Goal: Contribute content

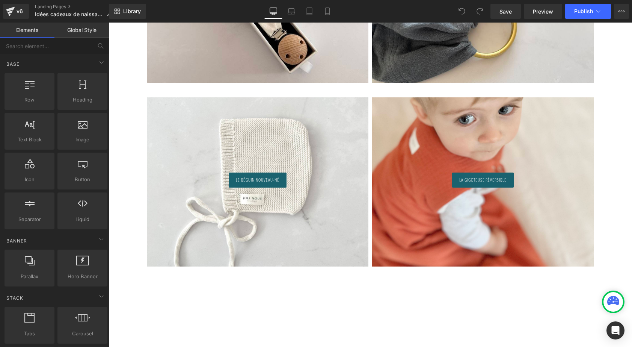
scroll to position [560, 0]
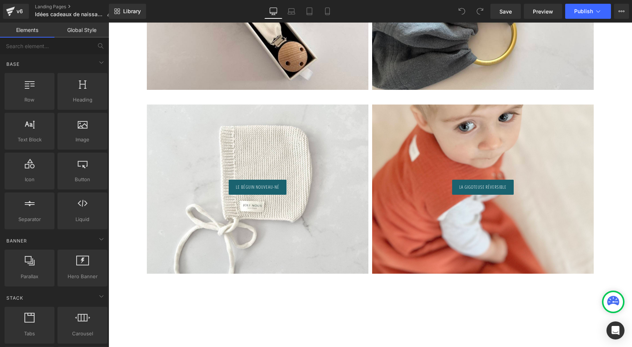
click at [334, 104] on div "Le béguin nouveau-né Button Hero Banner" at bounding box center [258, 188] width 222 height 169
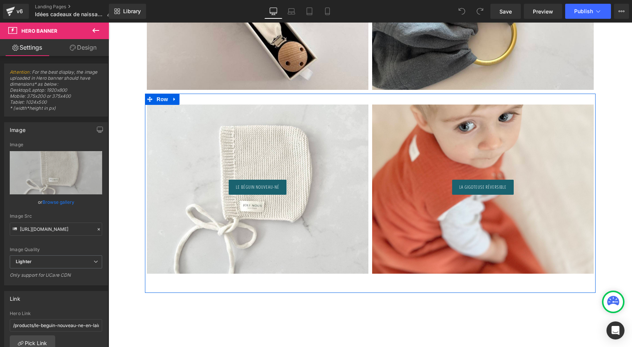
click at [179, 101] on div "Le béguin nouveau-né Button Hero Banner 200px La Gigoteuse réversible Button He…" at bounding box center [370, 193] width 451 height 199
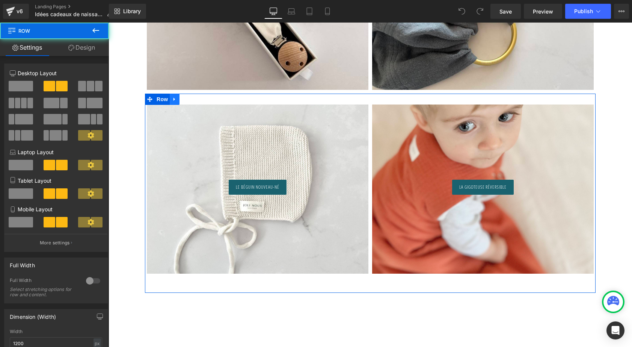
click at [176, 99] on icon at bounding box center [174, 99] width 5 height 6
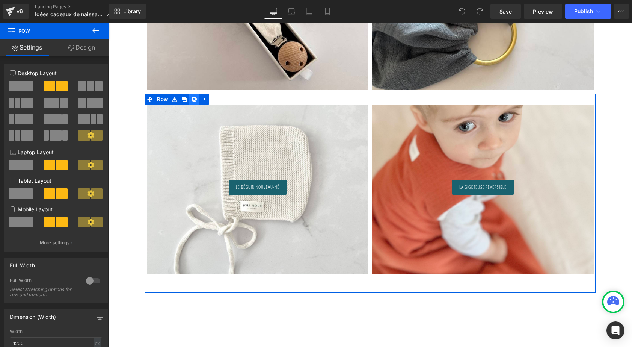
click at [192, 98] on icon at bounding box center [194, 99] width 5 height 5
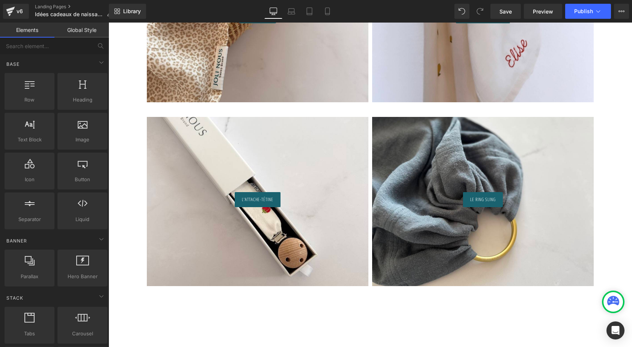
scroll to position [368, 0]
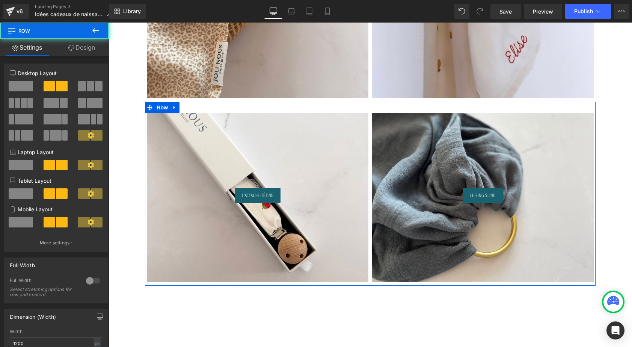
click at [290, 104] on div "L'Attache-tétine Button Hero Banner Le ring sling Button Hero Banner Row" at bounding box center [370, 194] width 451 height 184
click at [290, 106] on div "L'Attache-tétine Button Hero Banner Le ring sling Button Hero Banner Row" at bounding box center [370, 194] width 451 height 184
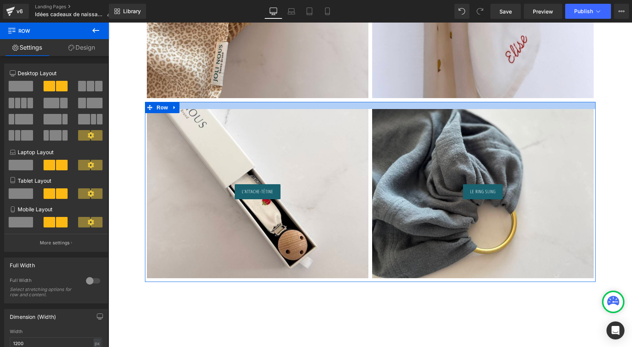
drag, startPoint x: 288, startPoint y: 103, endPoint x: 287, endPoint y: 99, distance: 3.8
click at [287, 99] on div "Les idées cadeaux Heading Row Le Bon cadeau Button Hero Banner Le Béguin en lai…" at bounding box center [371, 189] width 524 height 971
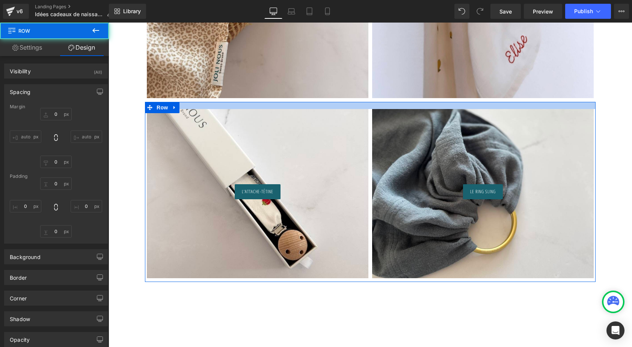
type input "0"
type input "19"
type input "0"
type input "10"
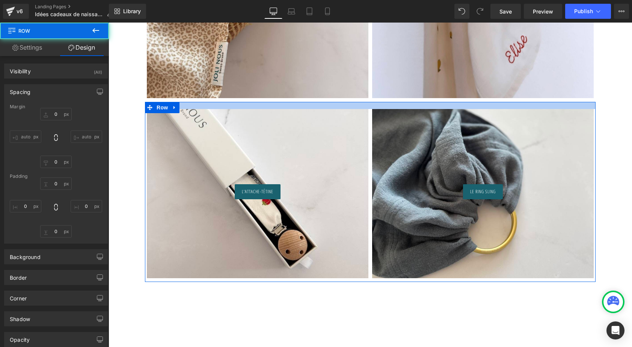
type input "0"
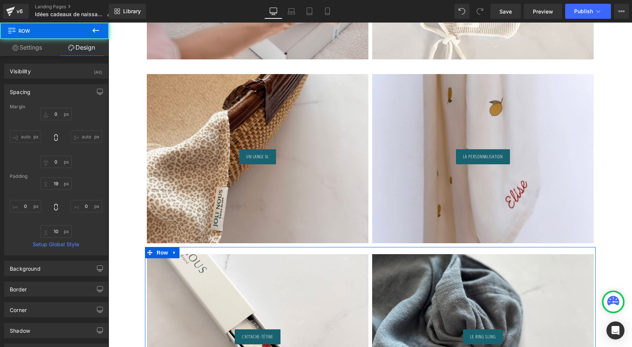
scroll to position [214, 0]
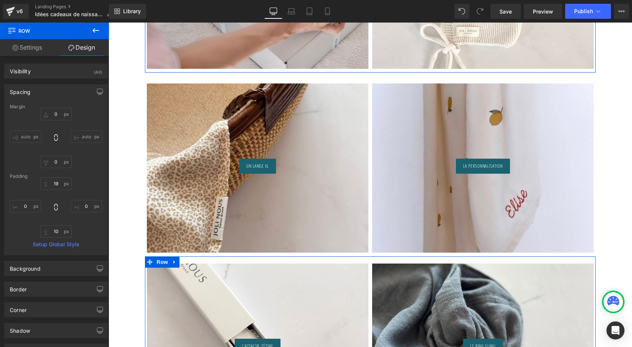
click at [293, 71] on div at bounding box center [370, 72] width 451 height 2
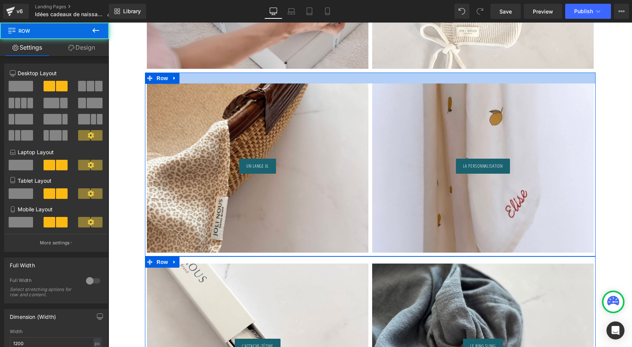
click at [290, 74] on div at bounding box center [370, 78] width 451 height 11
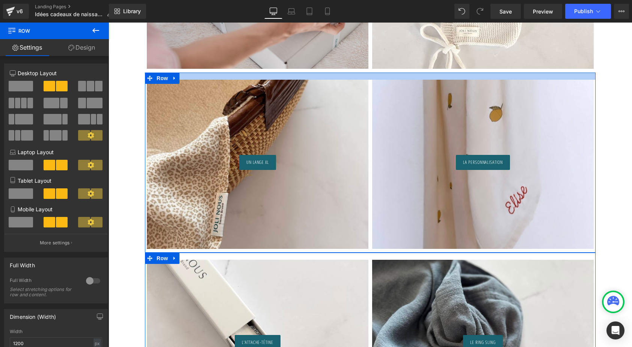
drag, startPoint x: 290, startPoint y: 74, endPoint x: 290, endPoint y: 70, distance: 3.8
click at [290, 70] on div "Les idées cadeaux Heading Row Le Bon cadeau Button Hero Banner Le Béguin en lai…" at bounding box center [371, 343] width 524 height 968
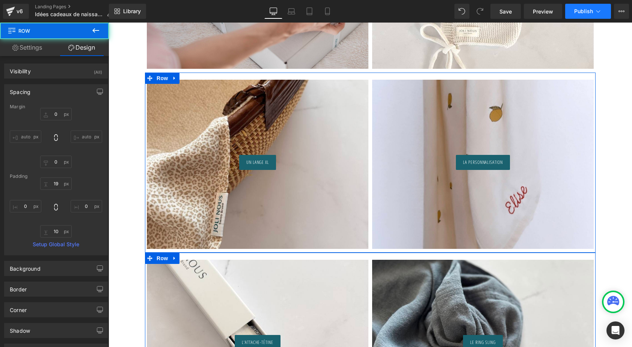
click at [574, 9] on button "Publish" at bounding box center [589, 11] width 46 height 15
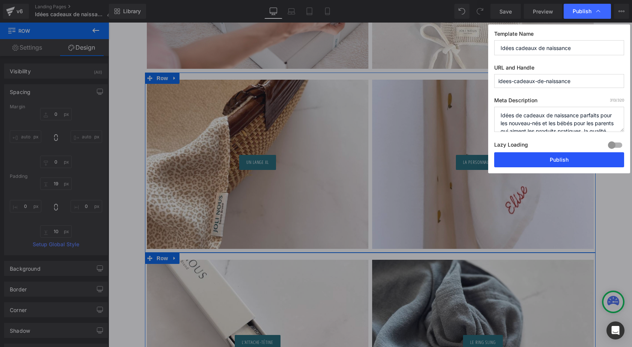
click at [536, 155] on button "Publish" at bounding box center [560, 159] width 130 height 15
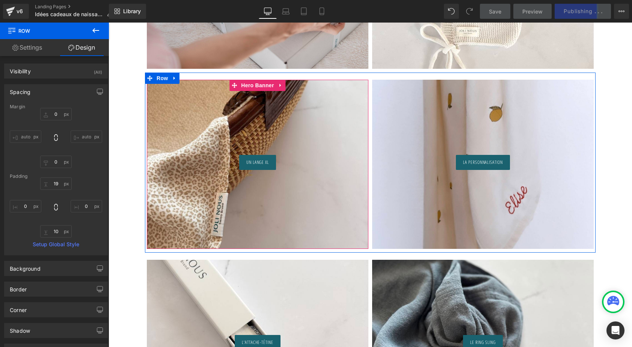
click at [292, 122] on div at bounding box center [258, 164] width 222 height 169
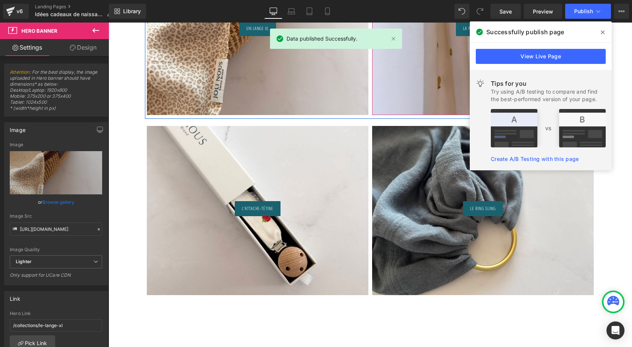
scroll to position [191, 0]
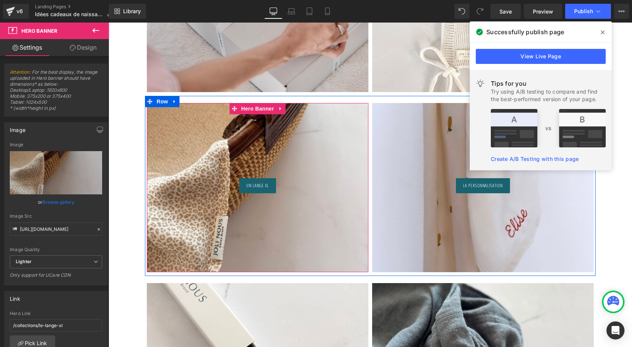
click at [202, 157] on div at bounding box center [258, 187] width 222 height 169
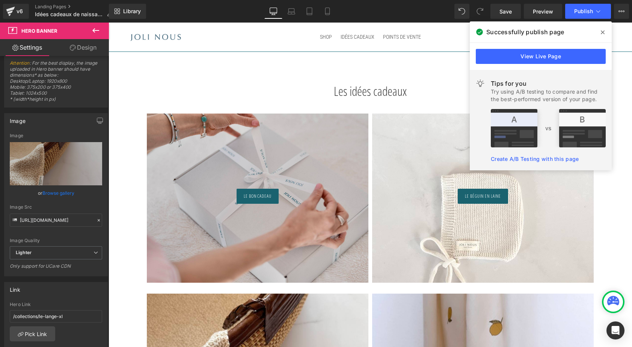
scroll to position [0, 0]
click at [15, 8] on div "v6" at bounding box center [19, 11] width 9 height 10
